Goal: Task Accomplishment & Management: Manage account settings

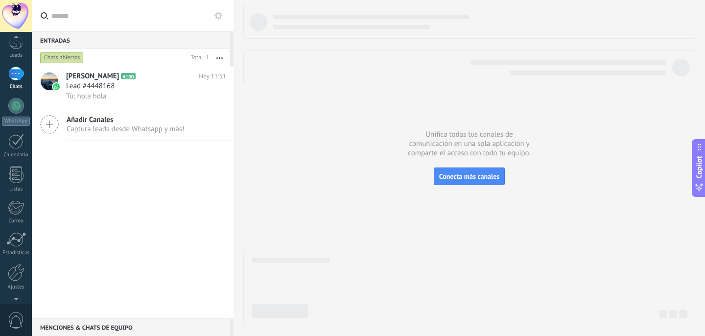
scroll to position [71, 0]
click at [17, 250] on div at bounding box center [16, 241] width 17 height 17
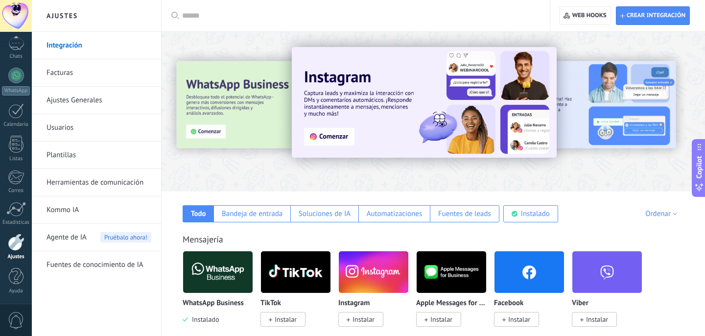
click at [72, 126] on link "Usuarios" at bounding box center [98, 127] width 105 height 27
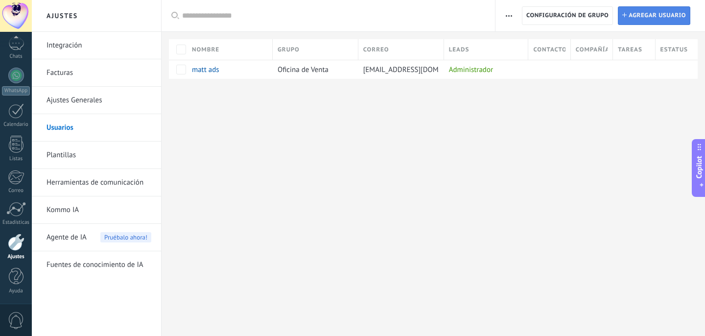
click at [646, 15] on span "Agregar usuario" at bounding box center [656, 16] width 57 height 18
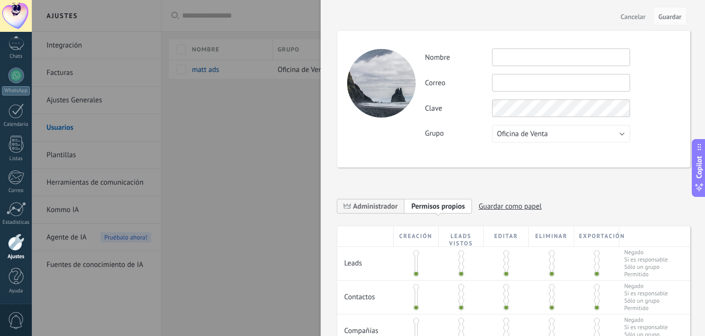
click at [552, 64] on input "text" at bounding box center [561, 57] width 138 height 18
type input "*"
